Goal: Information Seeking & Learning: Learn about a topic

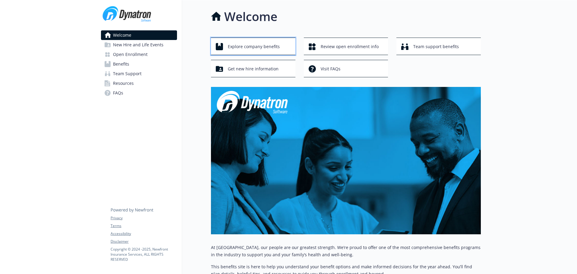
click at [242, 44] on span "Explore company benefits" at bounding box center [254, 46] width 52 height 11
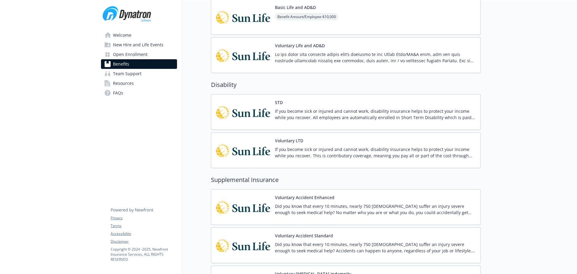
scroll to position [361, 0]
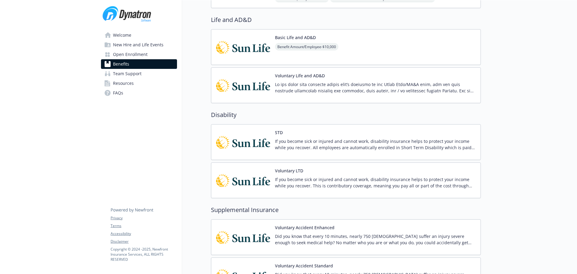
click at [251, 45] on img at bounding box center [243, 47] width 54 height 26
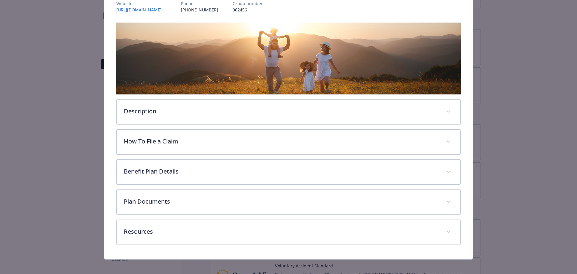
scroll to position [83, 0]
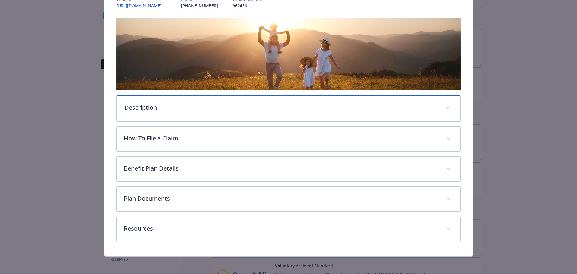
click at [211, 111] on div "Description" at bounding box center [289, 108] width 344 height 26
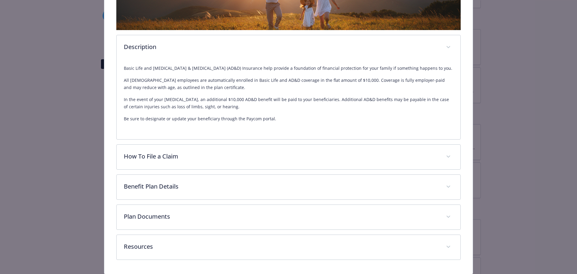
scroll to position [0, 0]
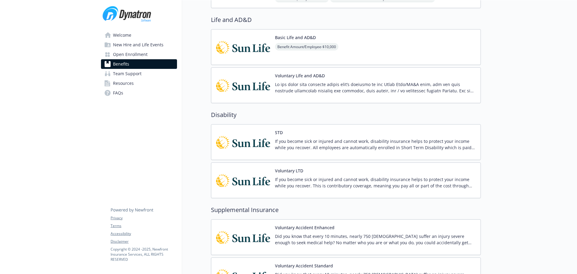
click at [253, 52] on img at bounding box center [243, 47] width 54 height 26
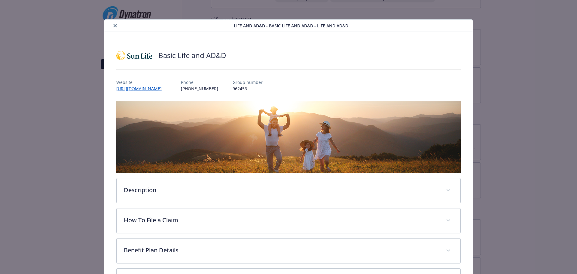
scroll to position [18, 0]
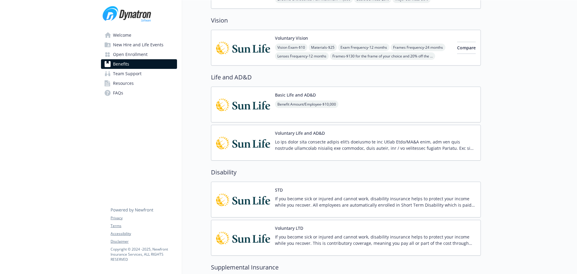
scroll to position [331, 0]
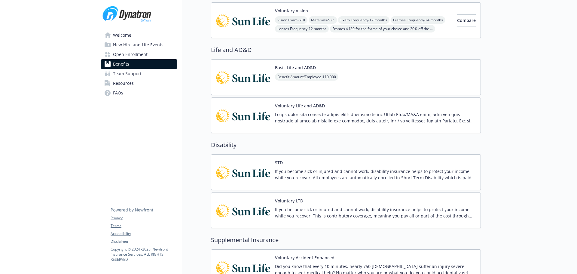
click at [324, 87] on div "Benefit Amount/Employee - $10,000" at bounding box center [306, 81] width 63 height 17
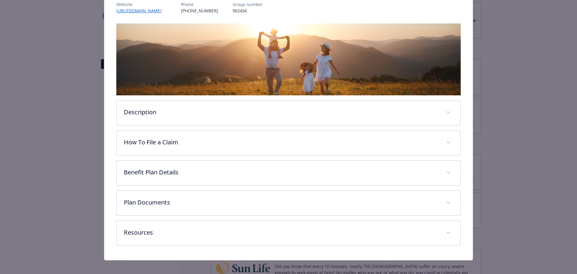
scroll to position [78, 0]
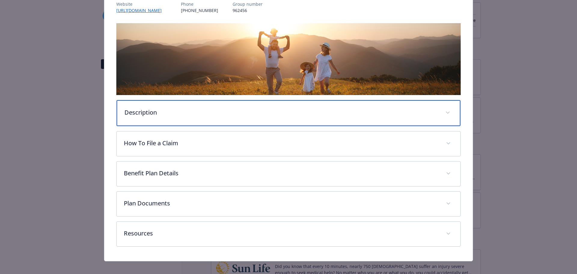
click at [287, 118] on div "Description" at bounding box center [289, 113] width 344 height 26
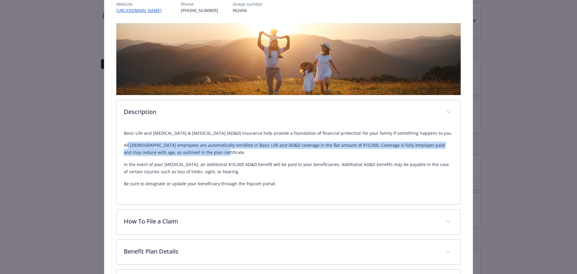
drag, startPoint x: 127, startPoint y: 145, endPoint x: 218, endPoint y: 150, distance: 90.9
click at [218, 150] on p "All [DEMOGRAPHIC_DATA] employees are automatically enrolled in Basic Life and A…" at bounding box center [289, 149] width 330 height 14
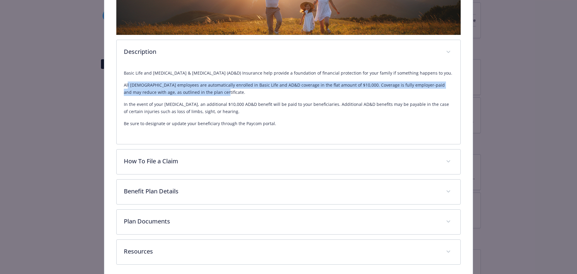
scroll to position [162, 0]
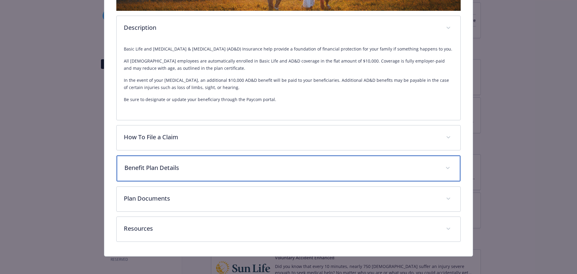
click at [217, 164] on p "Benefit Plan Details" at bounding box center [281, 167] width 314 height 9
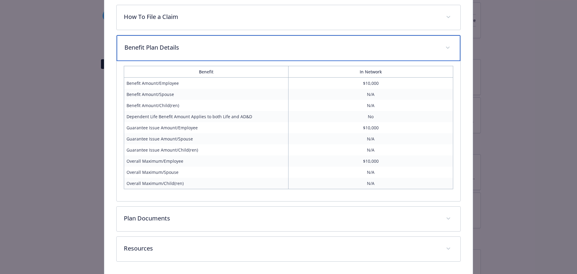
scroll to position [303, 0]
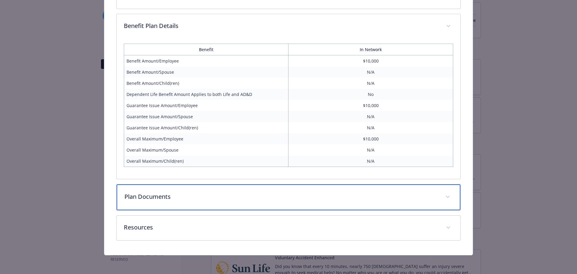
click at [275, 201] on div "Plan Documents" at bounding box center [289, 197] width 344 height 26
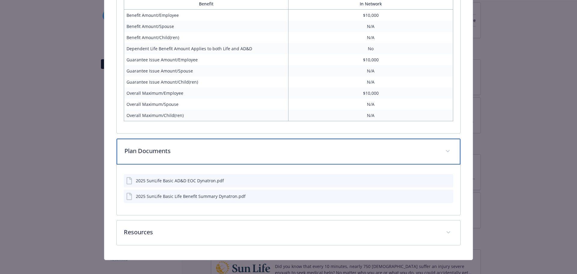
scroll to position [354, 0]
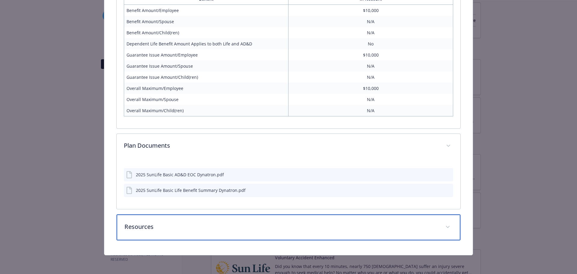
click at [269, 218] on div "Resources" at bounding box center [289, 227] width 344 height 26
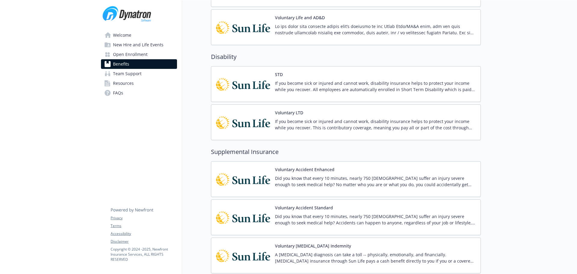
scroll to position [421, 0]
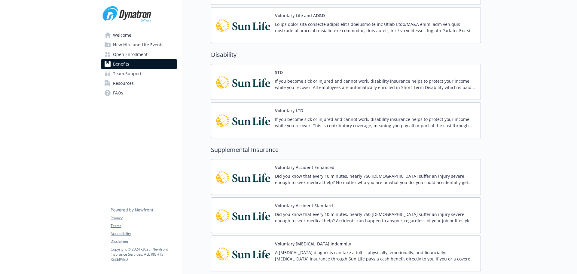
click at [321, 83] on p "If you become sick or injured and cannot work, disability insurance helps to pr…" at bounding box center [375, 84] width 201 height 13
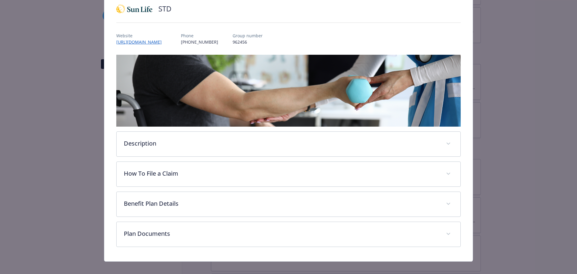
scroll to position [53, 0]
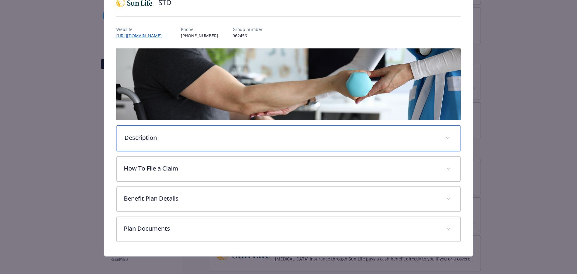
click at [288, 144] on div "Description" at bounding box center [289, 138] width 344 height 26
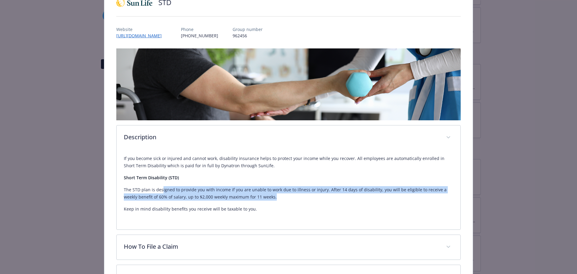
drag, startPoint x: 160, startPoint y: 190, endPoint x: 278, endPoint y: 193, distance: 117.5
click at [278, 193] on p "The STD plan is designed to provide you with income if you are unable to work d…" at bounding box center [289, 193] width 330 height 14
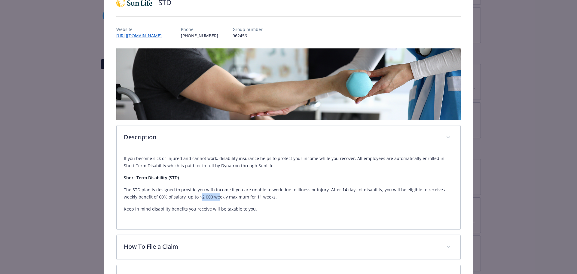
drag, startPoint x: 184, startPoint y: 197, endPoint x: 202, endPoint y: 197, distance: 17.4
click at [202, 197] on p "The STD plan is designed to provide you with income if you are unable to work d…" at bounding box center [289, 193] width 330 height 14
click at [274, 214] on div "If you become sick or injured and cannot work, disability insurance helps to pr…" at bounding box center [289, 186] width 330 height 72
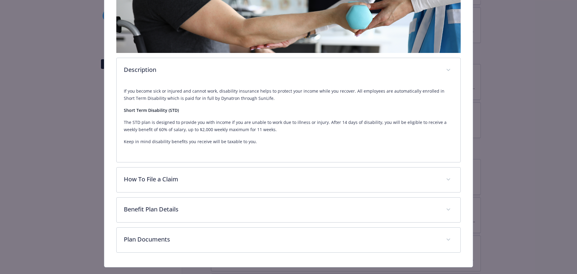
scroll to position [132, 0]
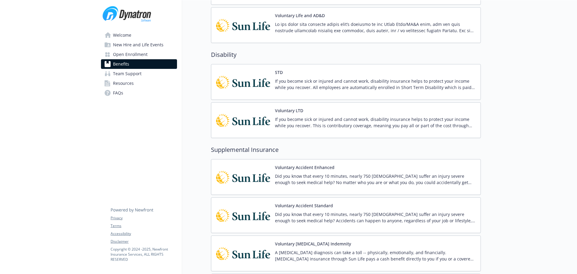
click at [146, 55] on span "Open Enrollment" at bounding box center [130, 55] width 35 height 10
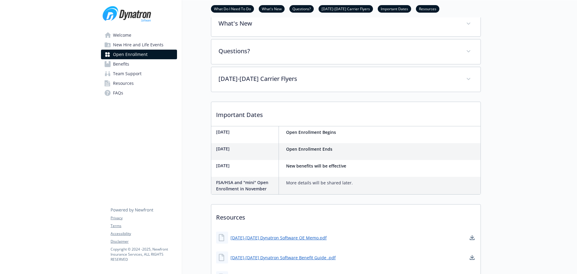
scroll to position [210, 0]
click at [237, 8] on link "What Do I Need To Do" at bounding box center [232, 9] width 43 height 6
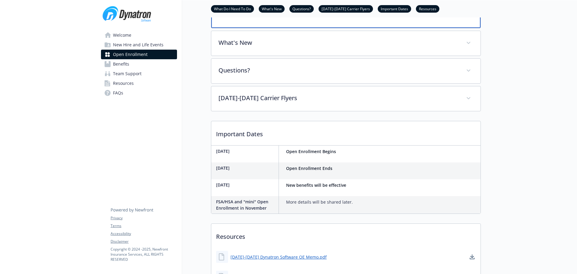
click at [248, 19] on p "What Do I Need To Do" at bounding box center [338, 14] width 239 height 9
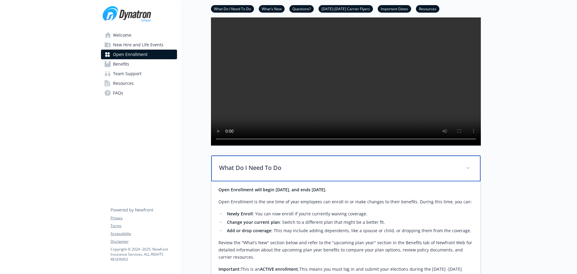
scroll to position [0, 5]
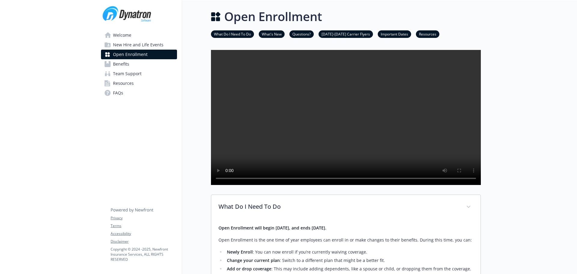
click at [152, 54] on link "Open Enrollment" at bounding box center [139, 55] width 76 height 10
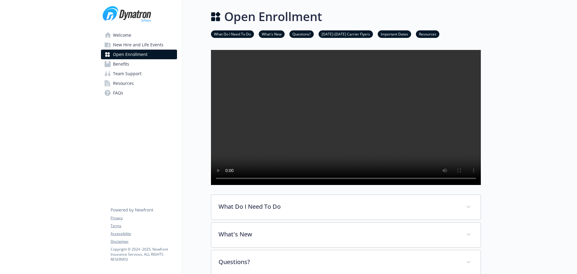
click at [136, 12] on img at bounding box center [127, 14] width 53 height 18
